Goal: Book appointment/travel/reservation

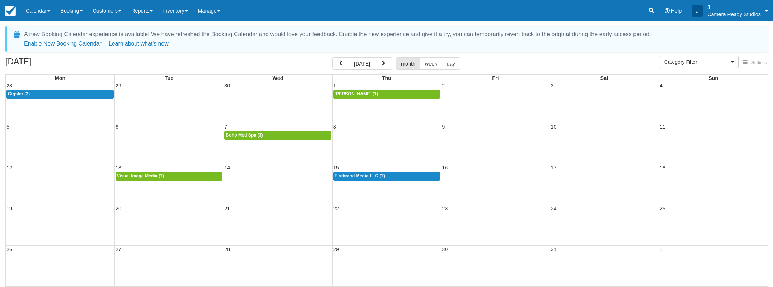
select select
click at [384, 61] on button "button" at bounding box center [383, 63] width 17 height 12
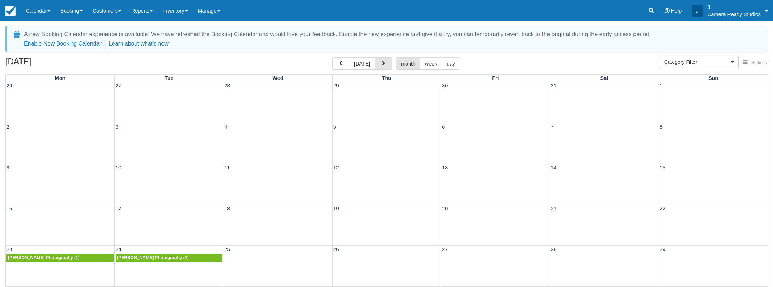
click at [384, 61] on button "button" at bounding box center [383, 63] width 17 height 12
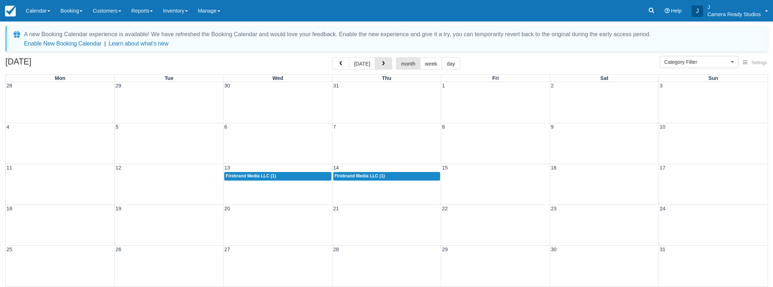
click at [384, 61] on button "button" at bounding box center [383, 63] width 17 height 12
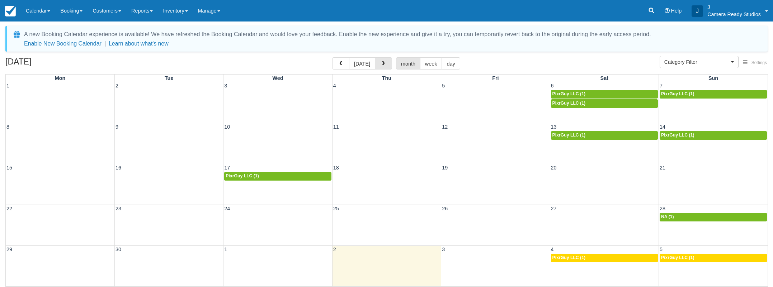
click at [384, 61] on button "button" at bounding box center [383, 63] width 17 height 12
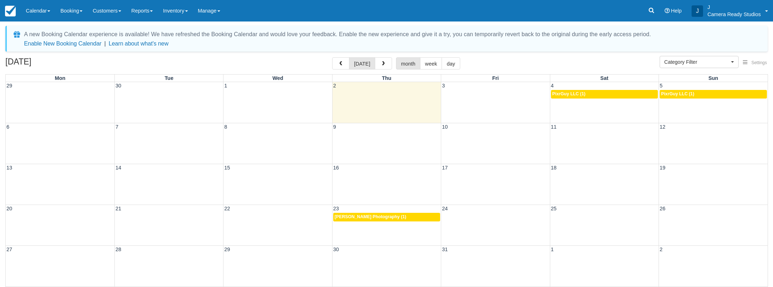
click at [92, 140] on div "6 7 8 9 10 11 12" at bounding box center [387, 143] width 762 height 41
